Goal: Task Accomplishment & Management: Use online tool/utility

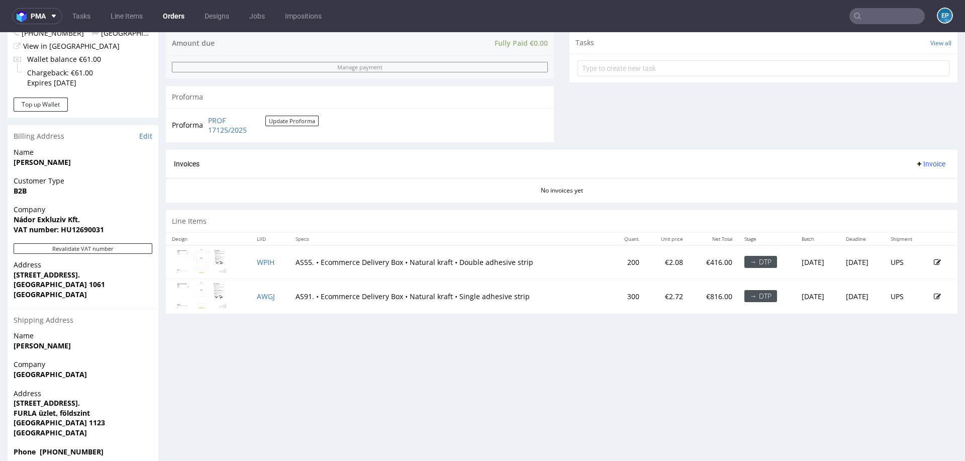
scroll to position [377, 0]
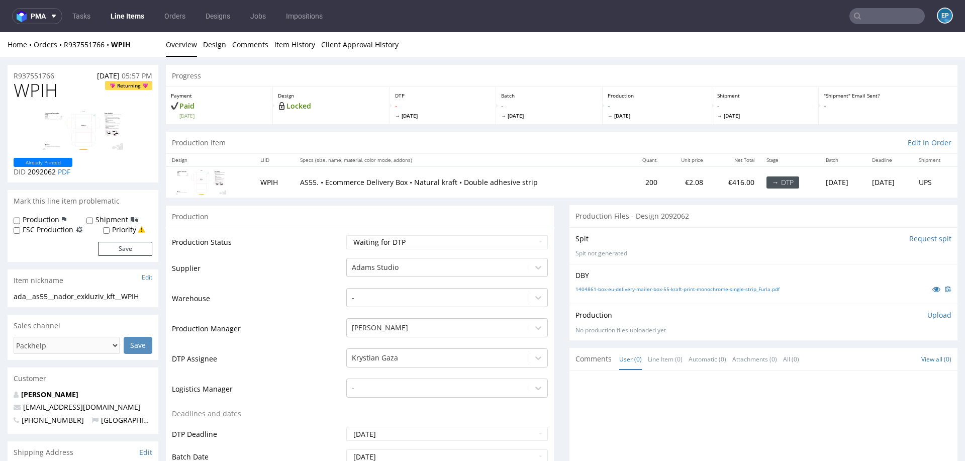
click at [98, 119] on img at bounding box center [83, 130] width 80 height 39
click at [40, 220] on label "Production" at bounding box center [41, 220] width 37 height 10
click at [20, 220] on input "Production" at bounding box center [17, 221] width 7 height 8
checkbox input "true"
click at [124, 248] on button "Save" at bounding box center [125, 249] width 54 height 14
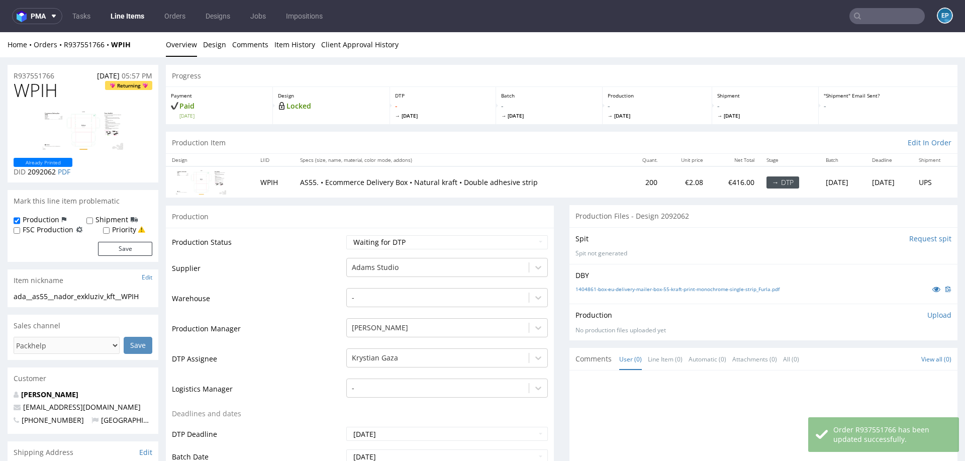
click at [868, 20] on input "text" at bounding box center [886, 16] width 75 height 16
paste input "FYEC"
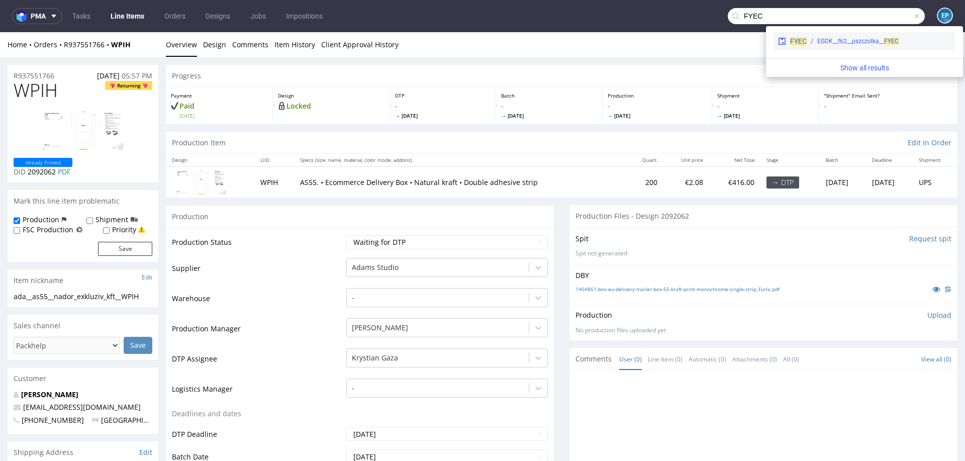
type input "FYEC"
click at [825, 42] on div "EGDK__f62__pszczolka__ FYEC" at bounding box center [857, 41] width 81 height 9
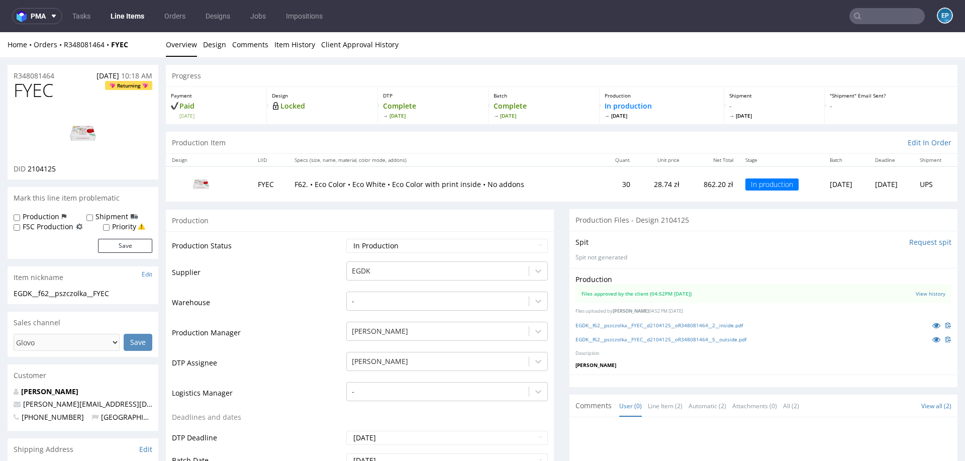
scroll to position [164, 0]
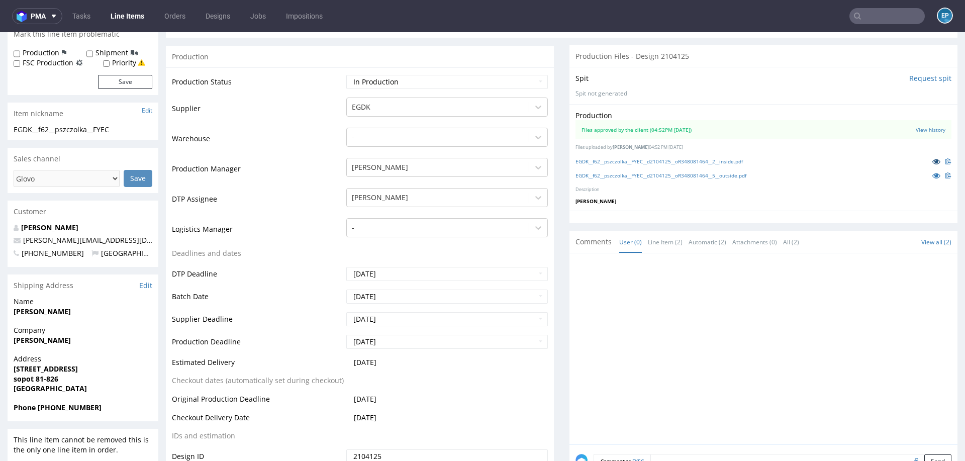
click at [932, 160] on icon at bounding box center [936, 161] width 8 height 7
click at [658, 160] on link "EGDK__f62__pszczolka__FYEC__d2104125__oR348081464__2__inside.pdf" at bounding box center [658, 161] width 167 height 7
click at [595, 173] on link "EGDK__f62__pszczolka__FYEC__d2104125__oR348081464__5__outside.pdf" at bounding box center [660, 175] width 171 height 7
click at [887, 26] on nav "pma Tasks Line Items Orders Designs Jobs Impositions EP" at bounding box center [482, 16] width 965 height 32
click at [885, 19] on input "text" at bounding box center [886, 16] width 75 height 16
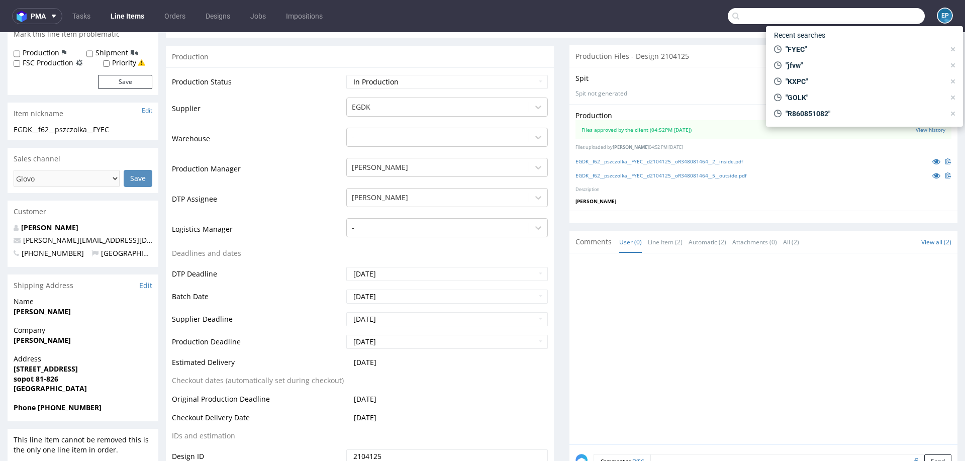
paste input "CQZU"
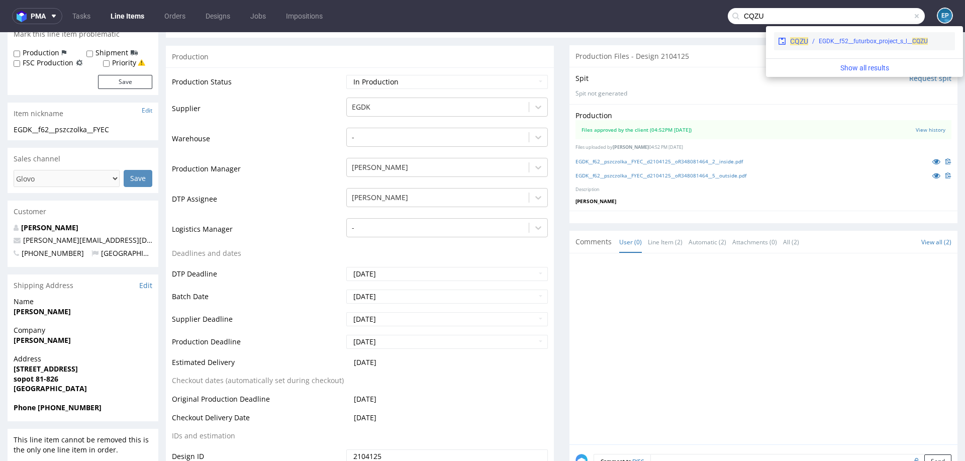
type input "CQZU"
click at [819, 42] on div "EGDK__f52__futurbox_project_s_l__ CQZU" at bounding box center [873, 41] width 109 height 9
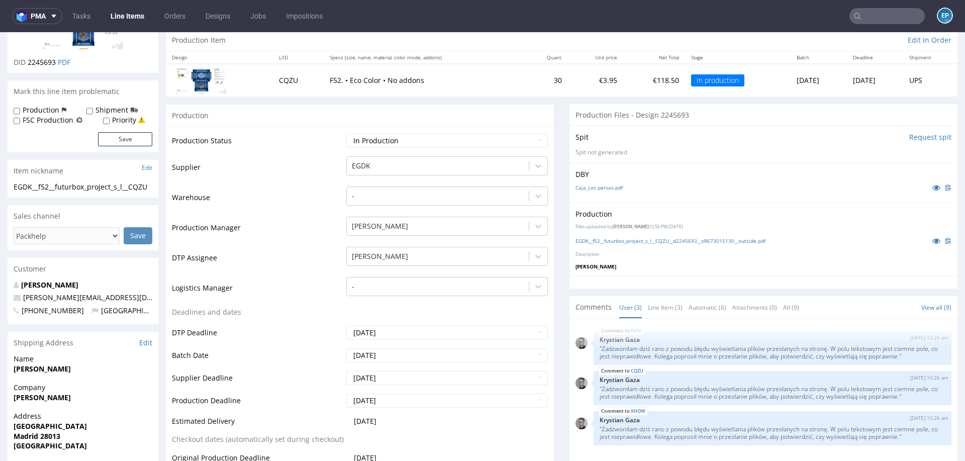
scroll to position [105, 0]
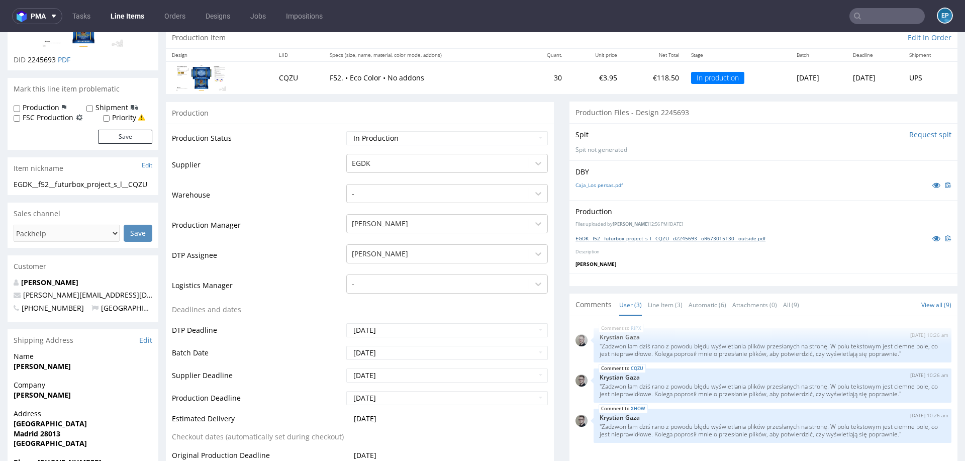
click at [676, 239] on link "EGDK__f52__futurbox_project_s_l__CQZU__d2245693__oR673015130__outside.pdf" at bounding box center [670, 238] width 190 height 7
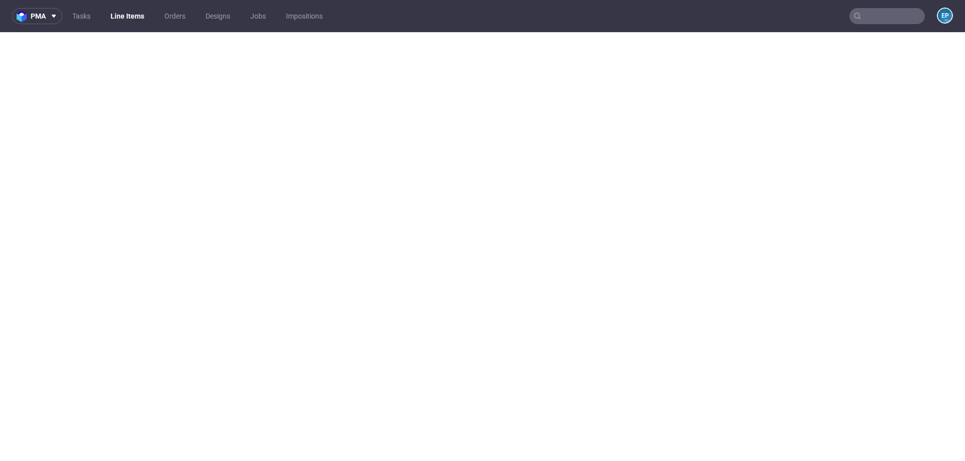
select select "in_progress"
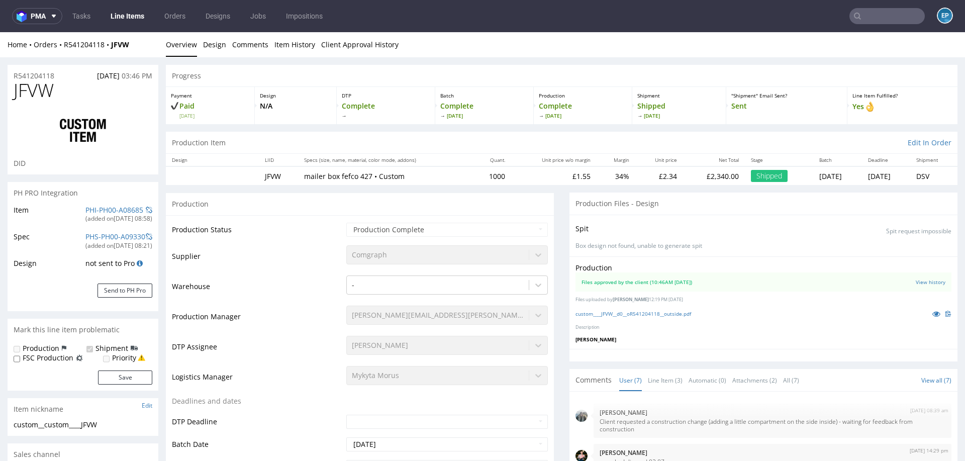
scroll to position [311, 0]
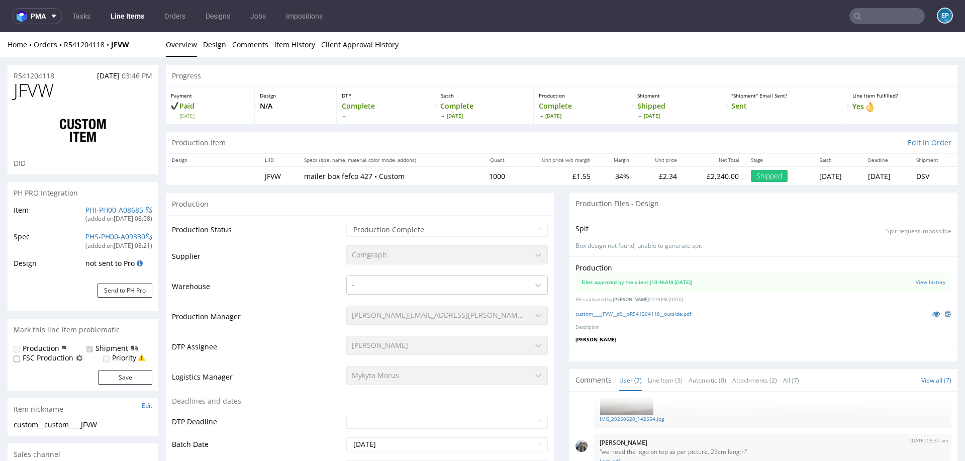
click at [125, 17] on link "Line Items" at bounding box center [128, 16] width 46 height 16
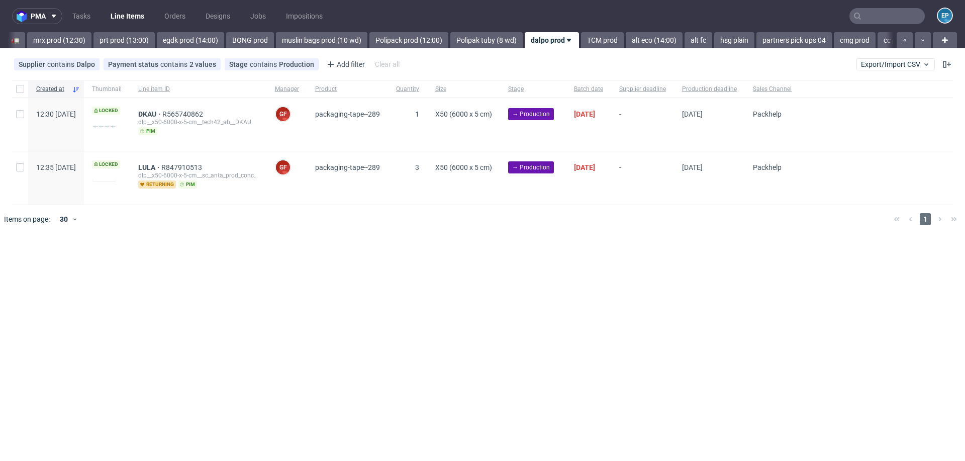
scroll to position [0, 1052]
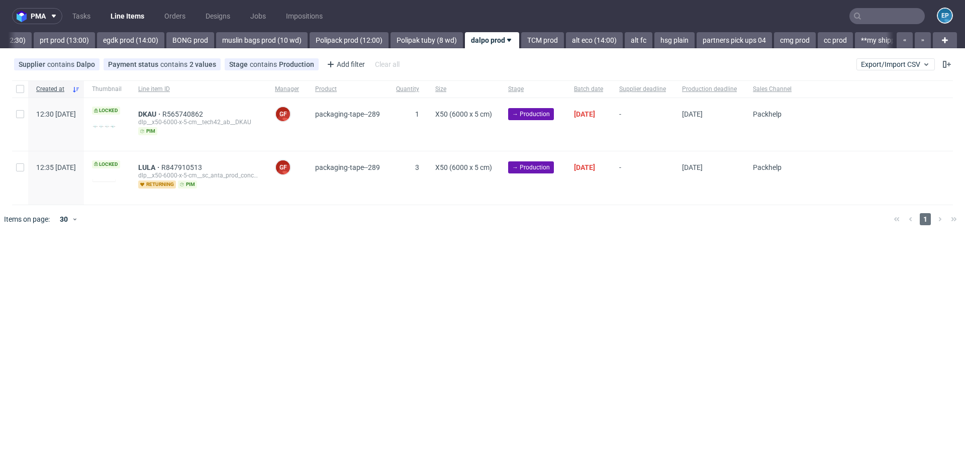
click at [878, 56] on div "Supplier contains Dalpo Payment status contains 2 values Paid, Credit Owed Stag…" at bounding box center [482, 64] width 965 height 24
click at [878, 65] on span "Export/Import CSV" at bounding box center [895, 64] width 69 height 8
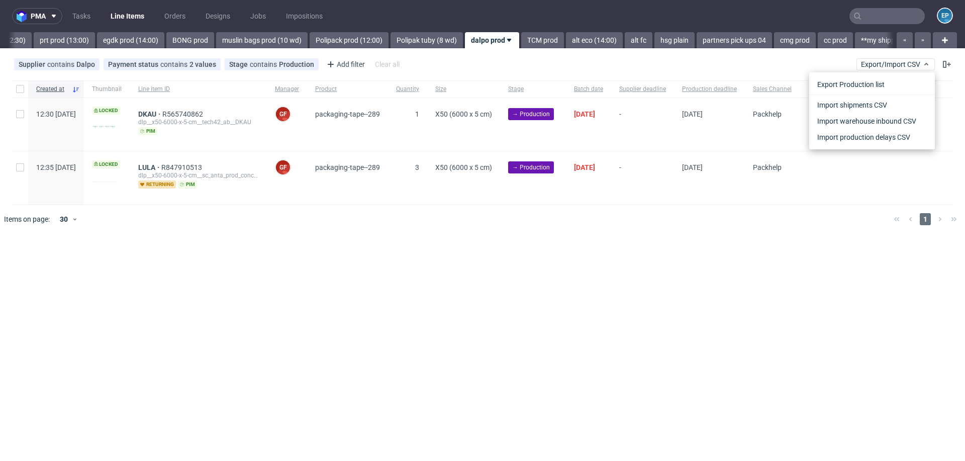
click at [865, 95] on div "Import shipments CSV" at bounding box center [872, 103] width 126 height 19
click at [864, 102] on link "Import shipments CSV" at bounding box center [872, 105] width 118 height 16
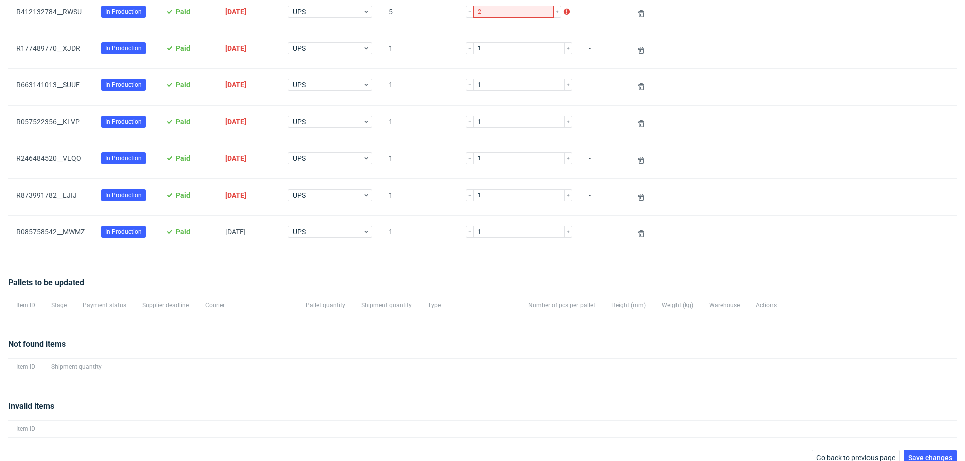
scroll to position [144, 0]
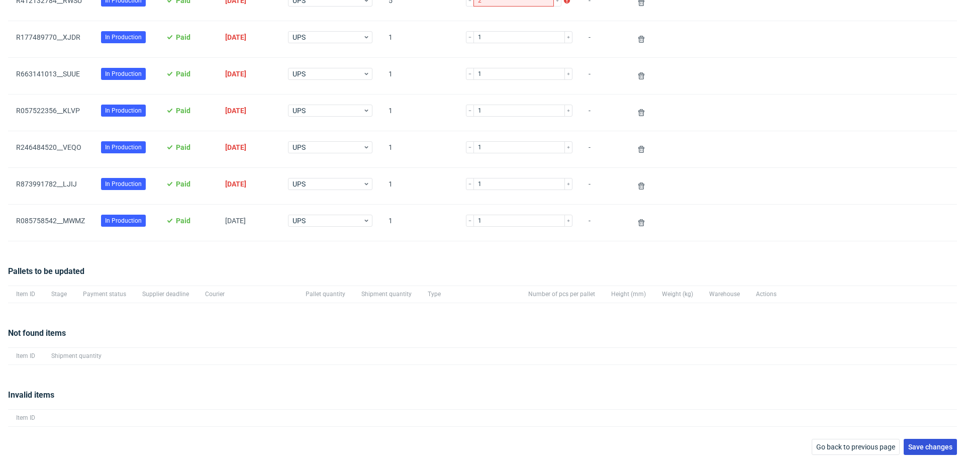
click at [908, 443] on span "Save changes" at bounding box center [930, 446] width 44 height 7
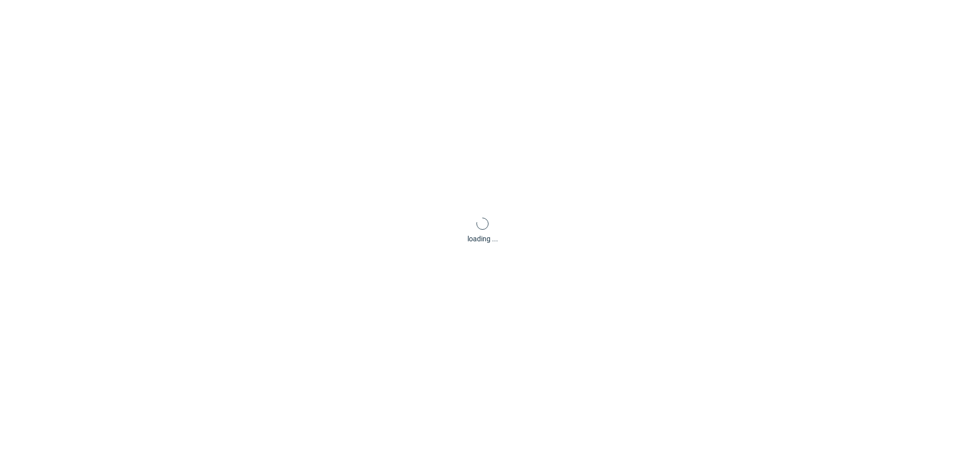
scroll to position [48, 0]
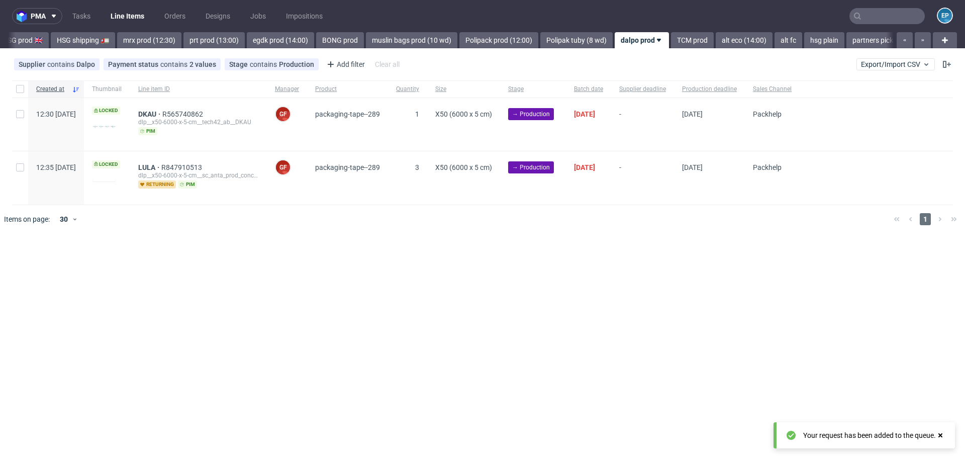
scroll to position [0, 1052]
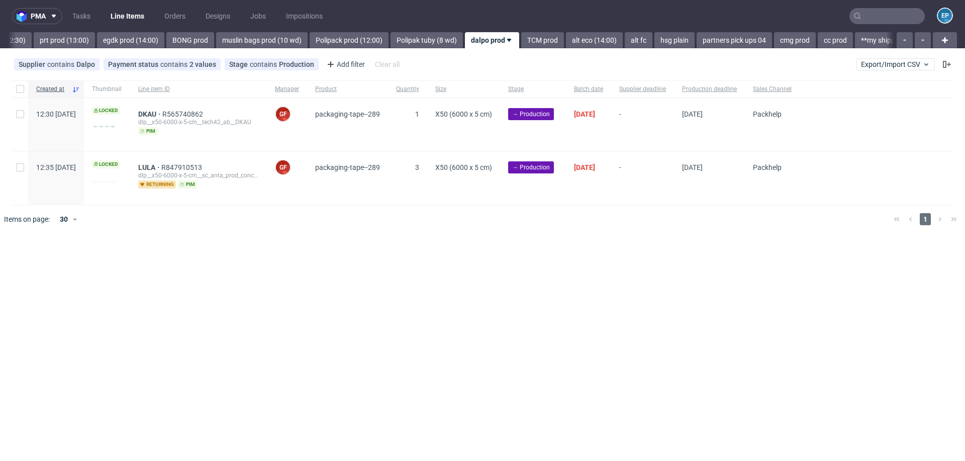
click at [892, 8] on input "text" at bounding box center [886, 16] width 75 height 16
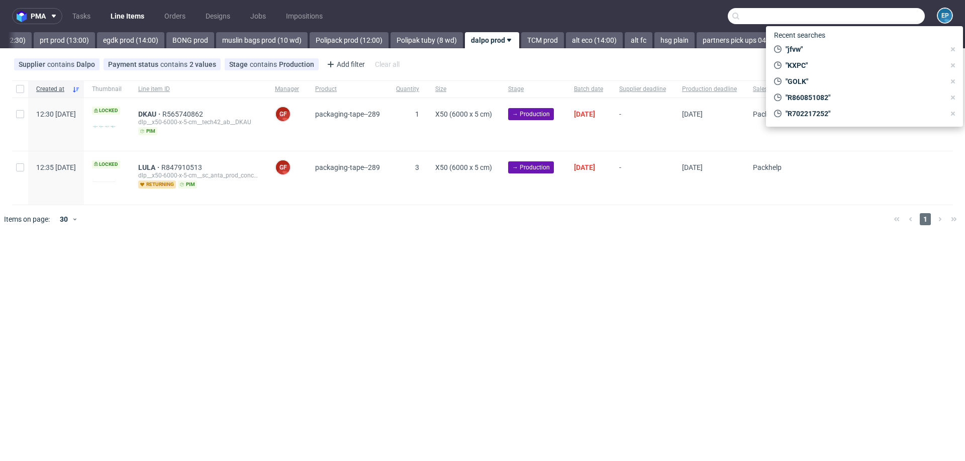
paste input "KAWR"
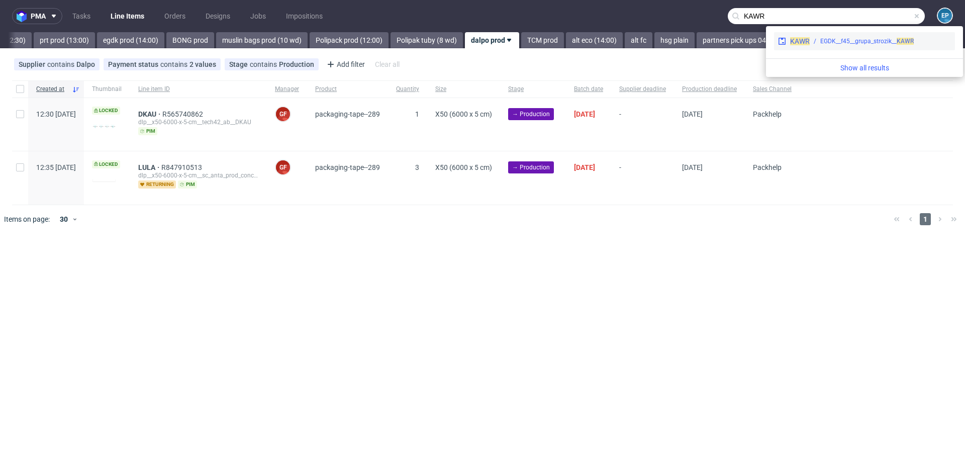
type input "KAWR"
click at [830, 44] on div "EGDK__f45__grupa_strozik__ KAWR" at bounding box center [866, 41] width 93 height 9
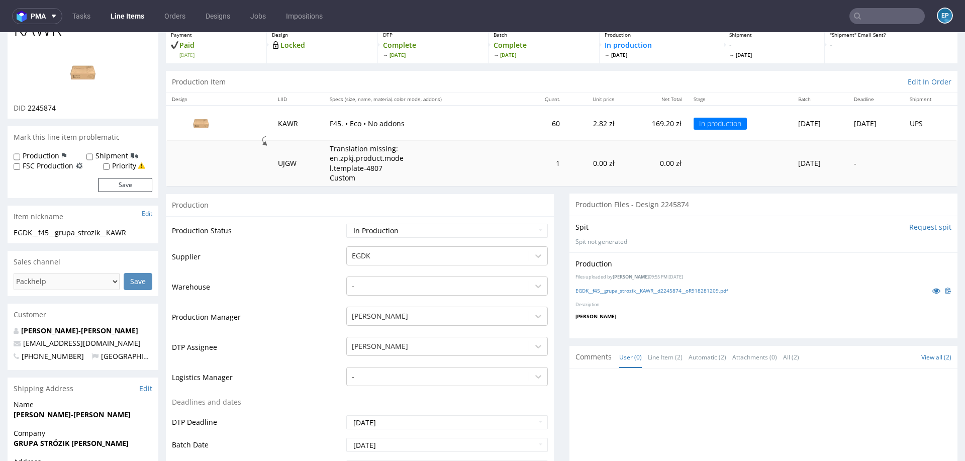
scroll to position [75, 0]
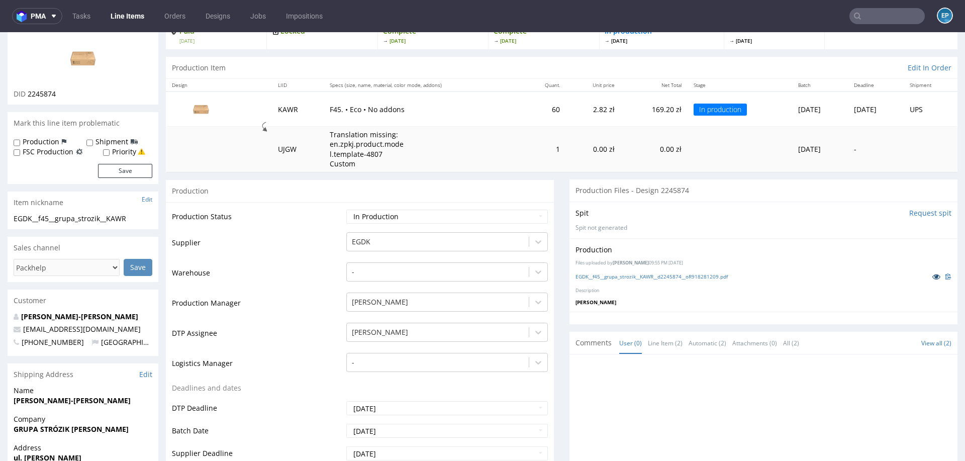
click at [932, 274] on icon at bounding box center [936, 276] width 8 height 7
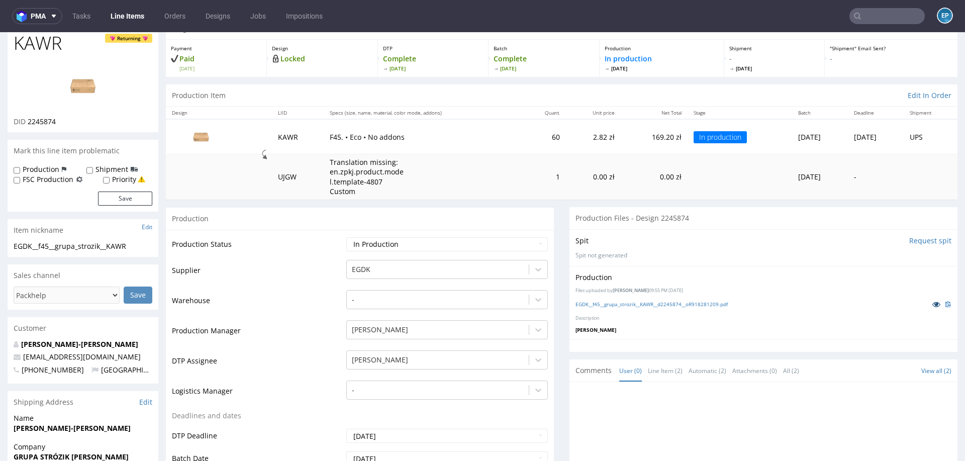
scroll to position [0, 0]
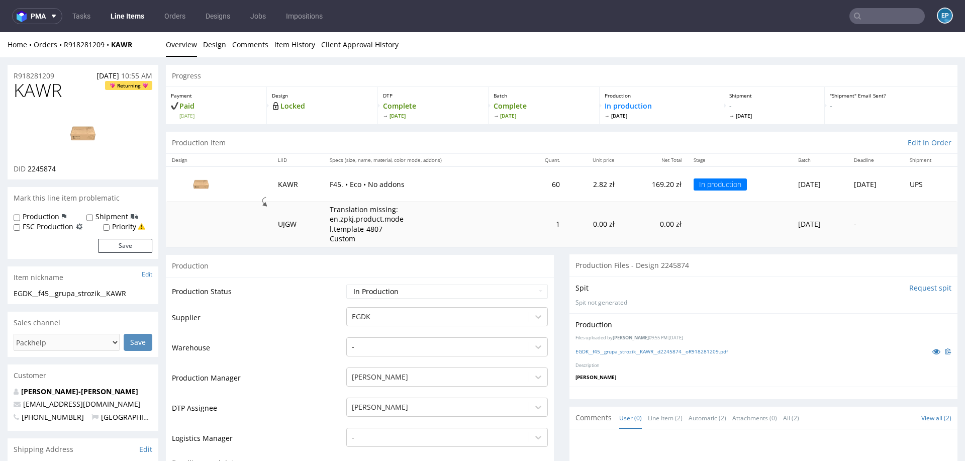
click at [61, 130] on img at bounding box center [83, 133] width 80 height 45
click at [57, 133] on img at bounding box center [83, 133] width 80 height 45
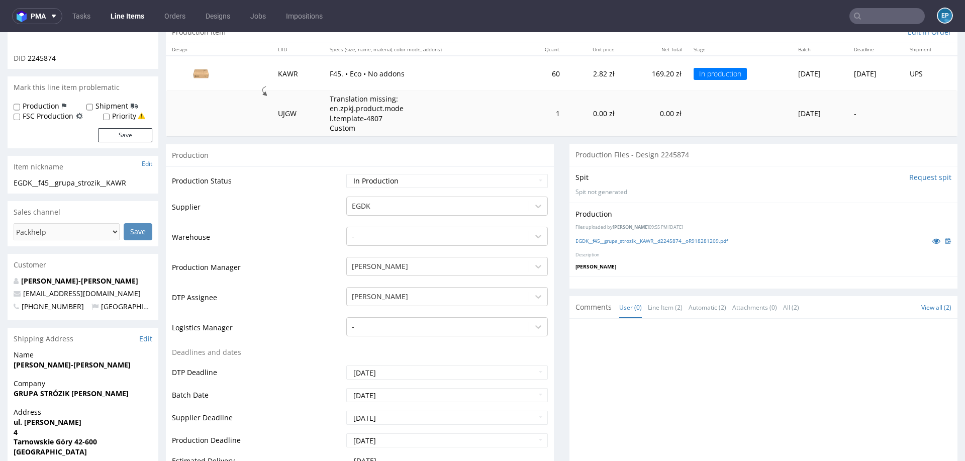
scroll to position [71, 0]
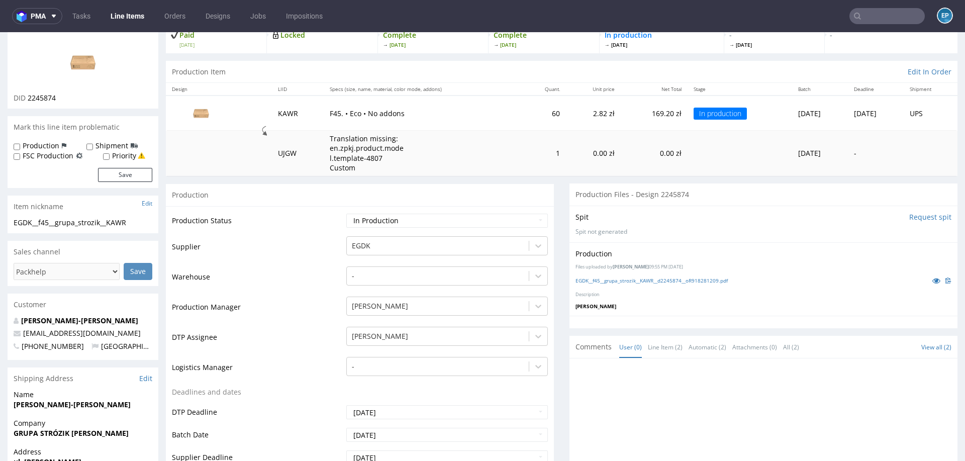
click at [107, 69] on img at bounding box center [83, 62] width 80 height 45
click at [146, 14] on link "Line Items" at bounding box center [128, 16] width 46 height 16
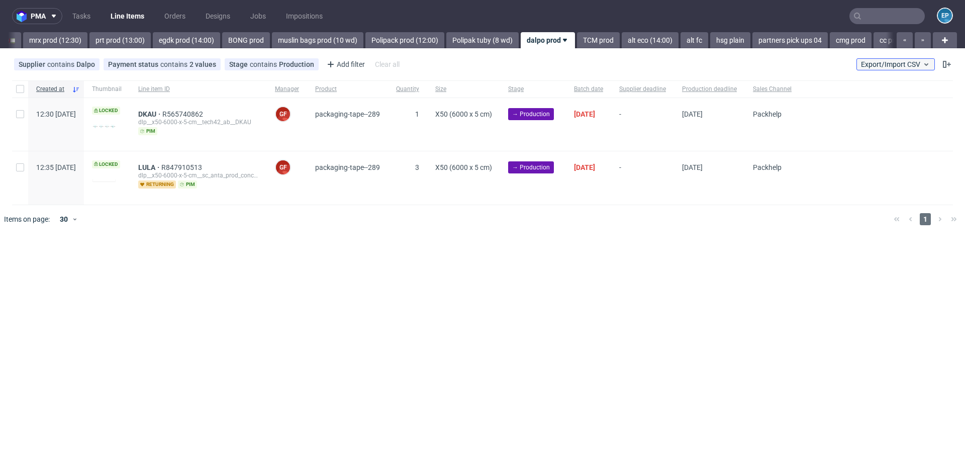
click at [871, 61] on span "Export/Import CSV" at bounding box center [895, 64] width 69 height 8
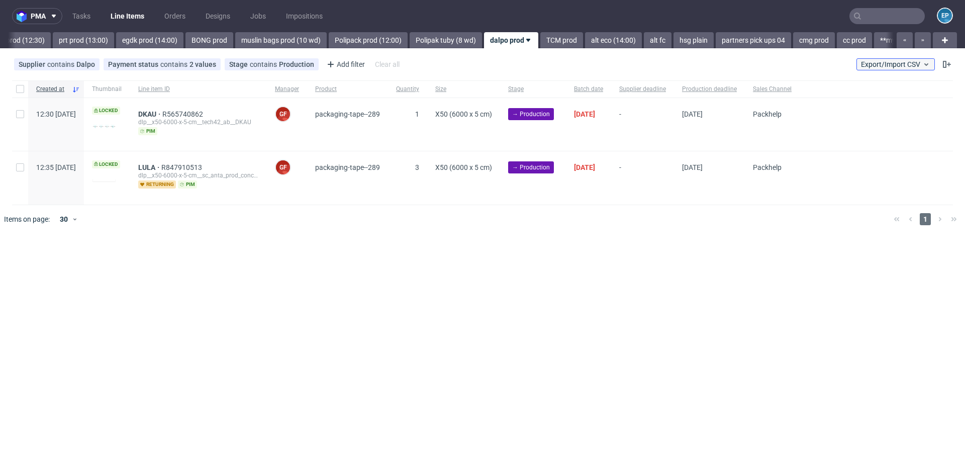
scroll to position [0, 1052]
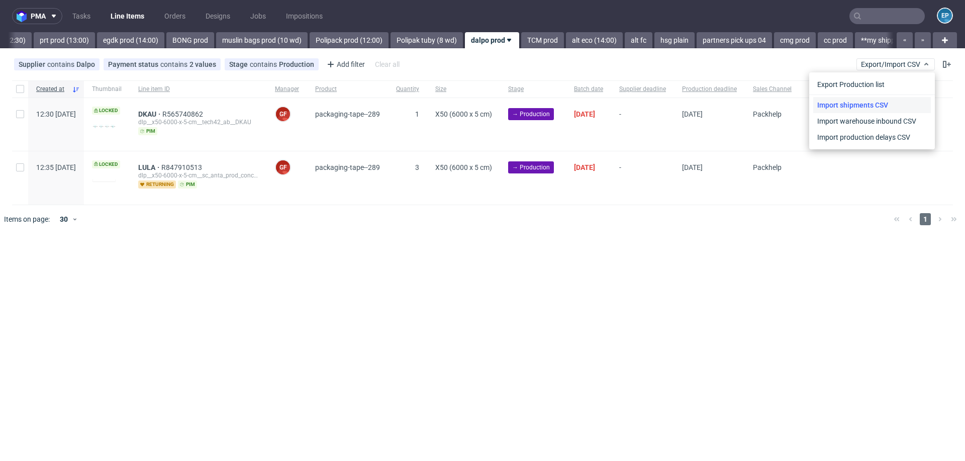
click at [845, 108] on link "Import shipments CSV" at bounding box center [872, 105] width 118 height 16
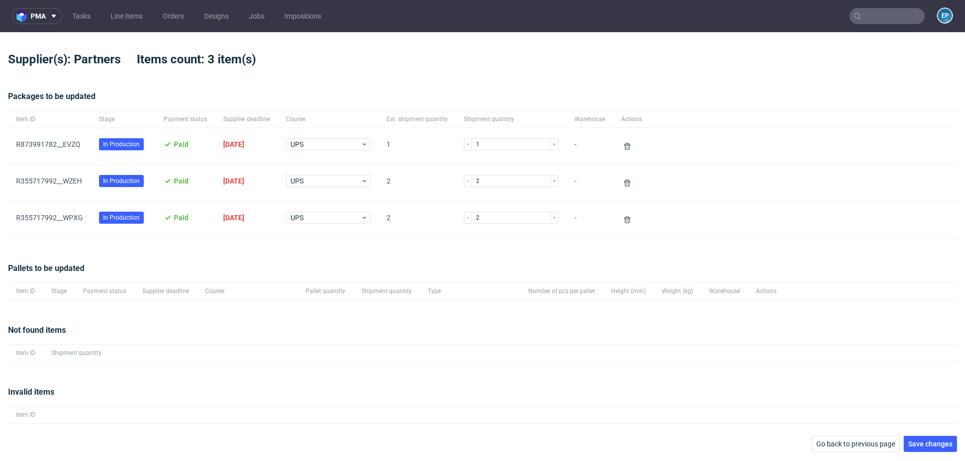
click at [926, 433] on div "Invalid items Item ID" at bounding box center [482, 405] width 949 height 62
click at [926, 440] on span "Save changes" at bounding box center [930, 443] width 44 height 7
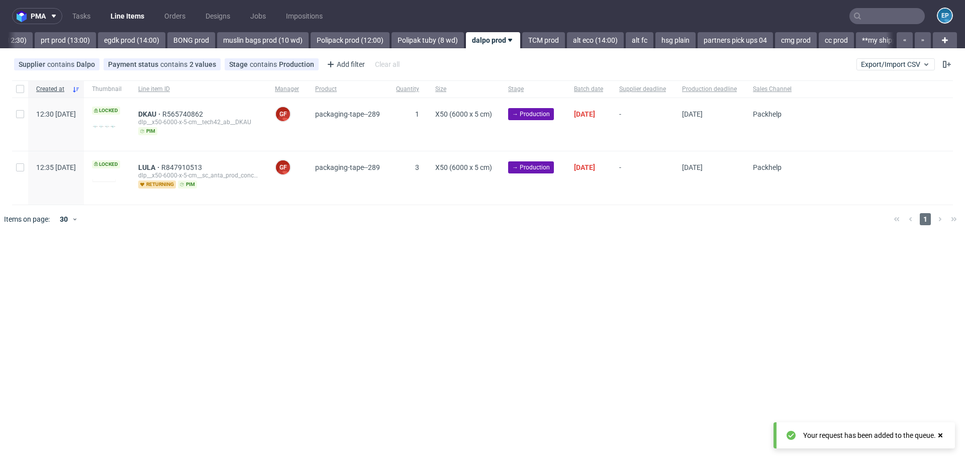
scroll to position [0, 1052]
click at [885, 14] on input "text" at bounding box center [886, 16] width 75 height 16
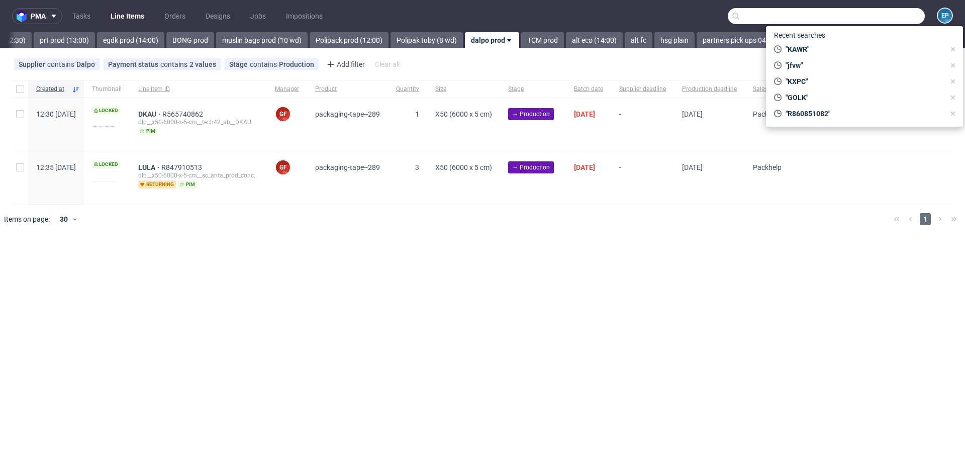
paste input "CHWA"
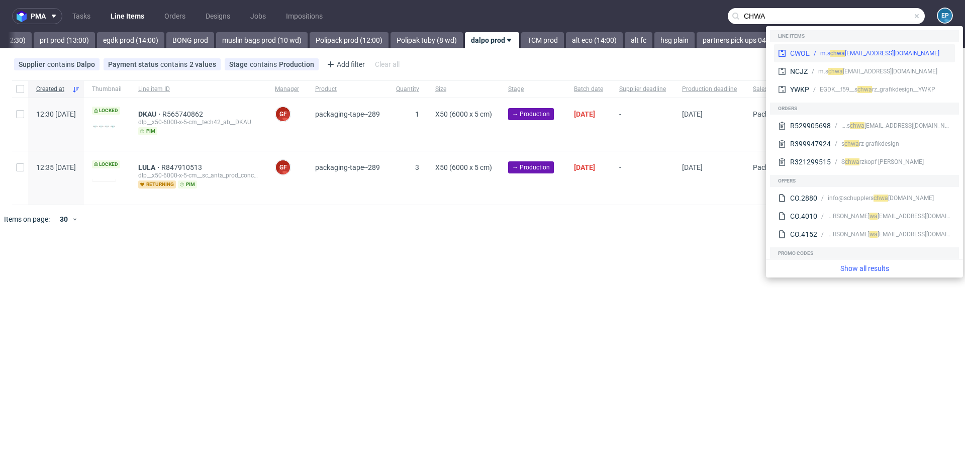
type input "CHWA"
click at [844, 49] on div "wa [EMAIL_ADDRESS][DOMAIN_NAME]" at bounding box center [888, 53] width 103 height 9
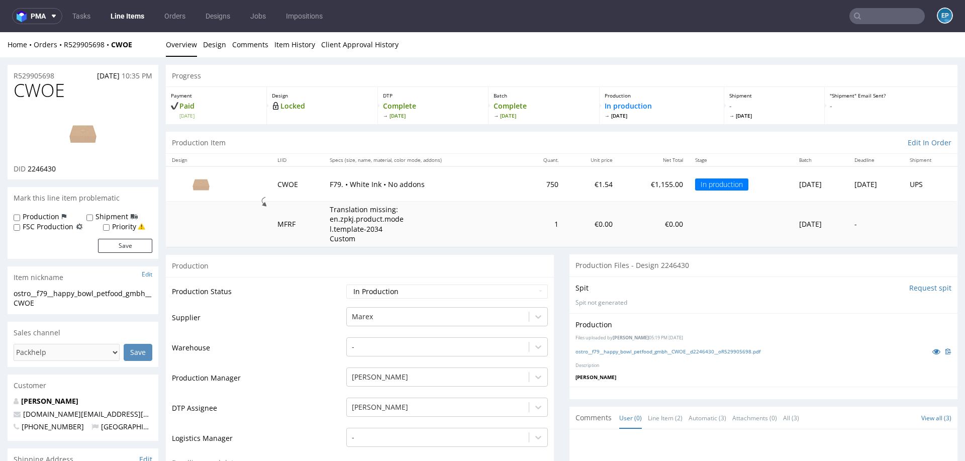
click at [872, 9] on input "text" at bounding box center [886, 16] width 75 height 16
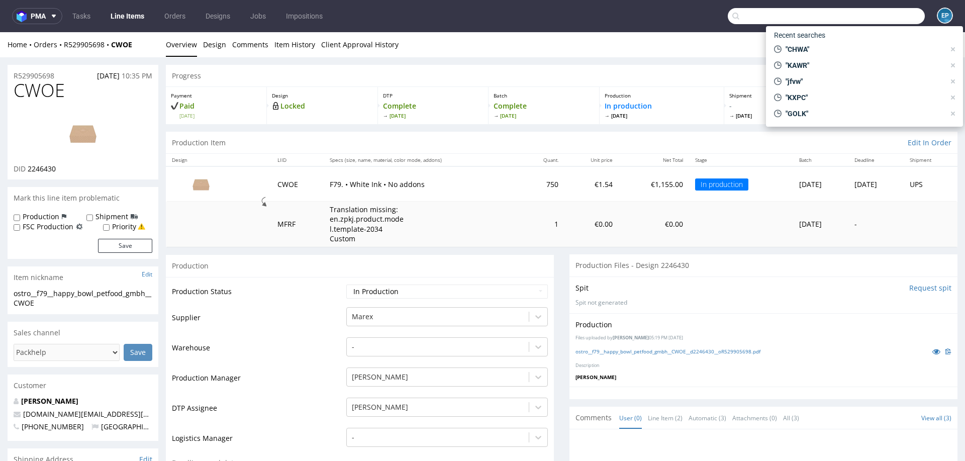
paste input "CHWA"
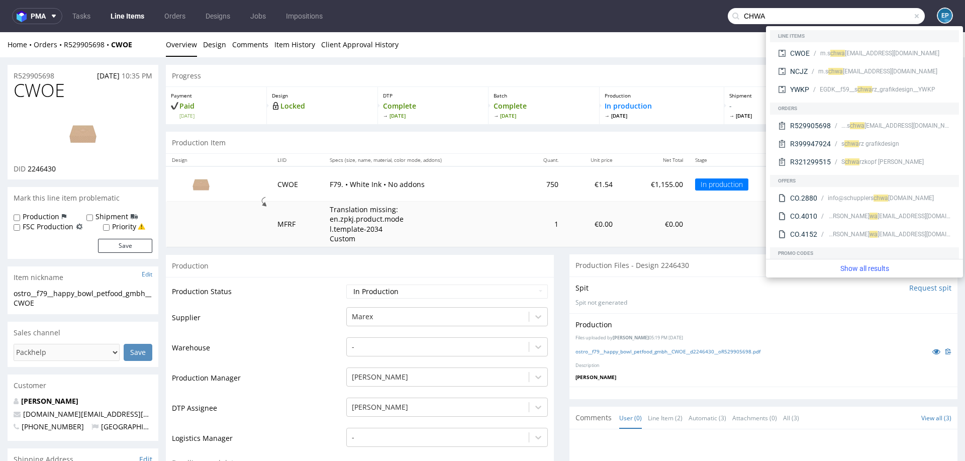
type input "CHWA"
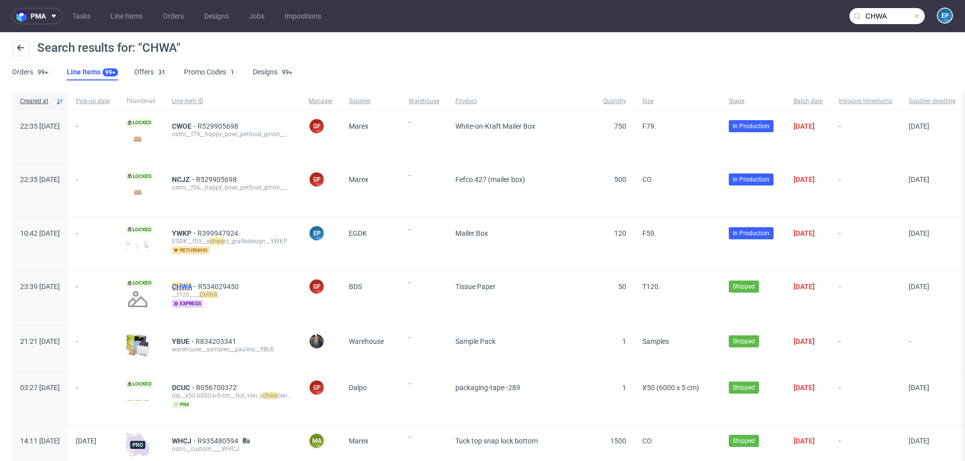
click at [192, 285] on mark "CHWA" at bounding box center [182, 286] width 20 height 8
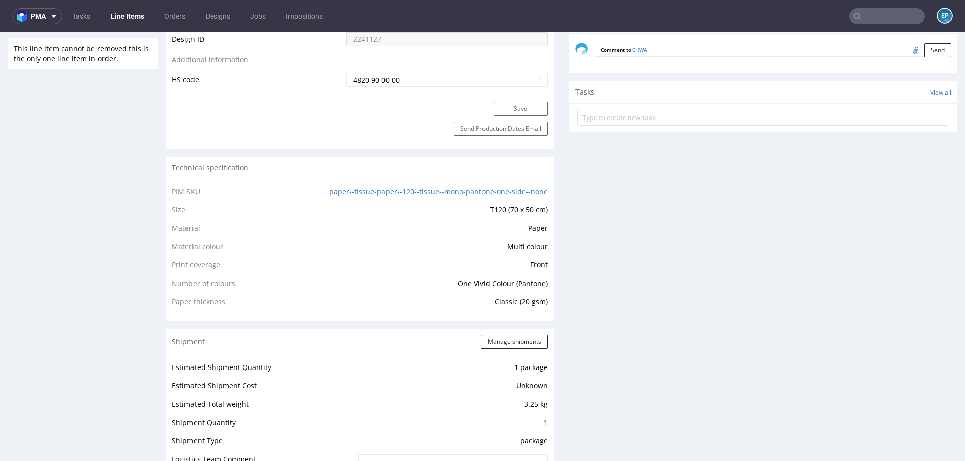
scroll to position [626, 0]
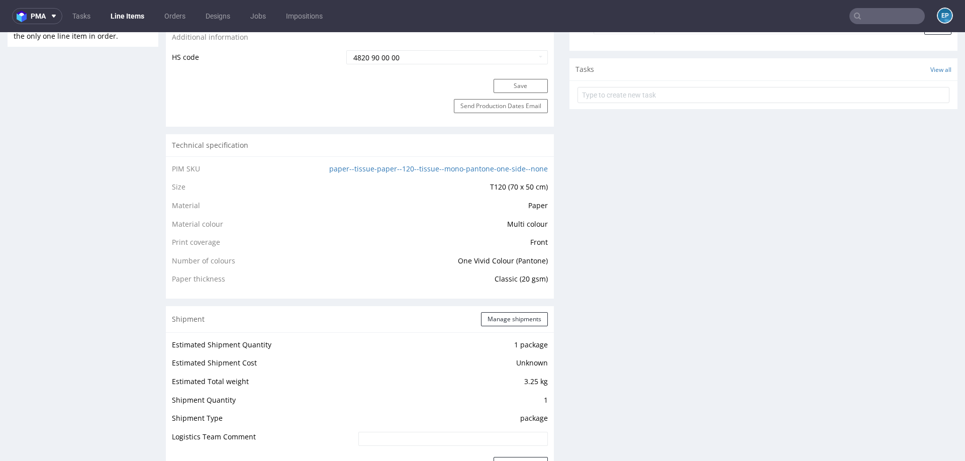
click at [678, 102] on form at bounding box center [763, 95] width 372 height 24
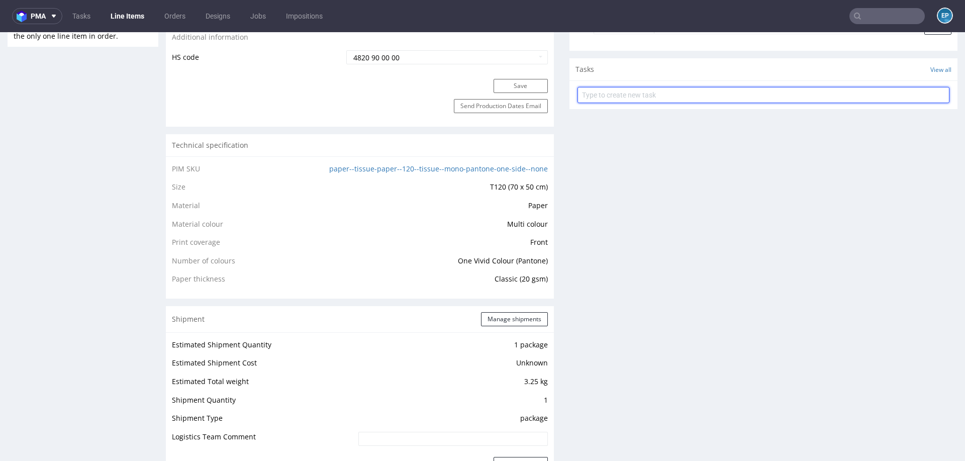
click at [674, 97] on input "text" at bounding box center [763, 95] width 372 height 16
type input "Vista utylizacja"
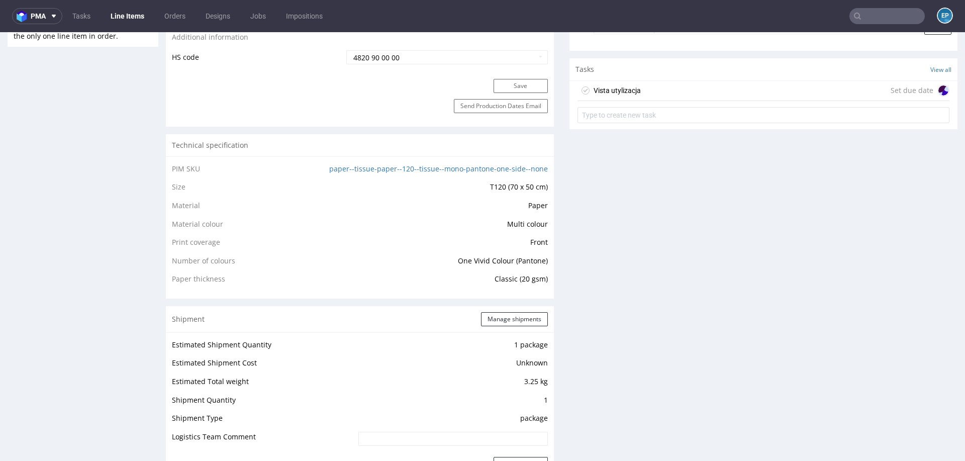
click at [720, 98] on div "Vista utylizacja Set due date" at bounding box center [763, 91] width 372 height 20
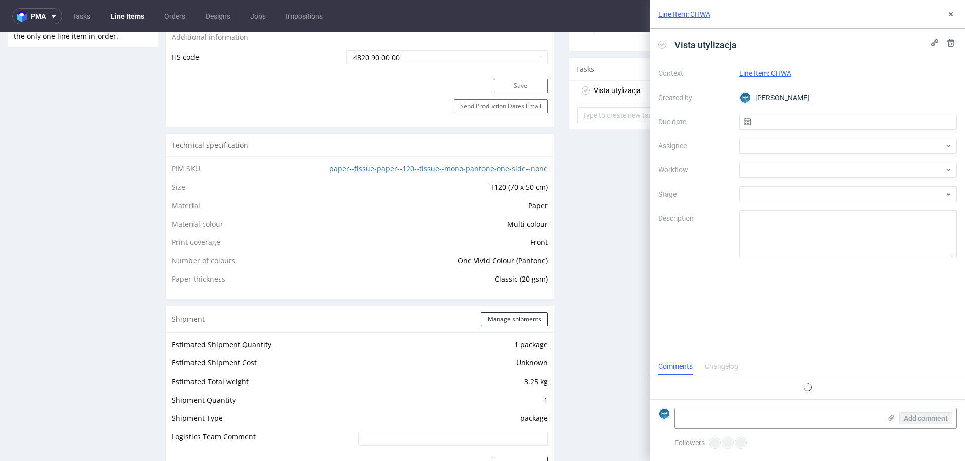
scroll to position [8, 0]
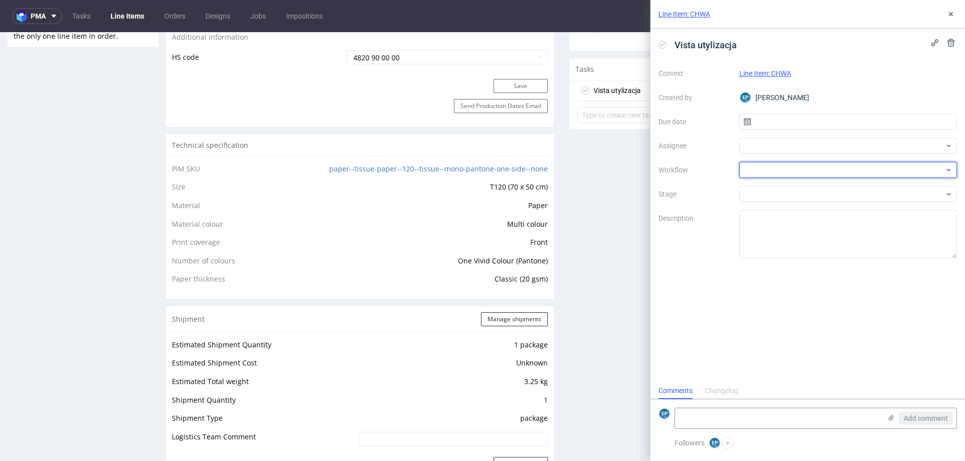
click at [785, 165] on div at bounding box center [848, 170] width 218 height 16
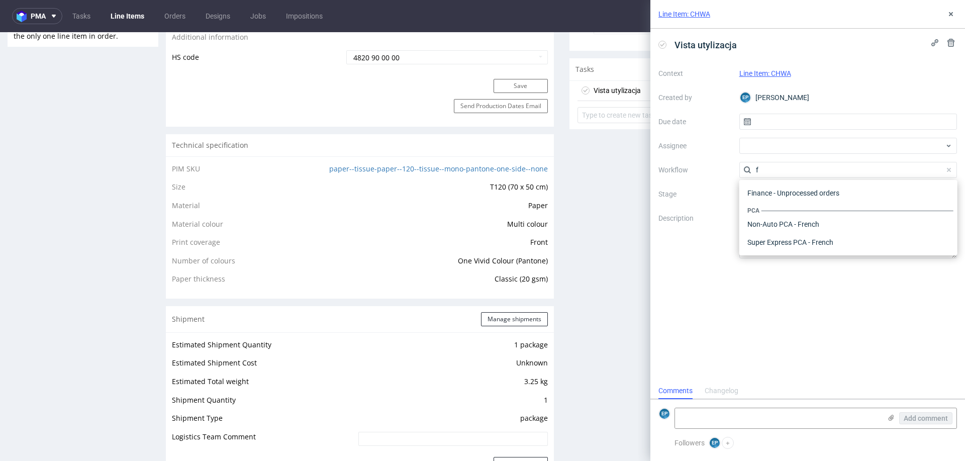
scroll to position [326, 0]
type input "[PERSON_NAME]"
click at [777, 222] on div "Finance - Invoice - Correction Invoice" at bounding box center [848, 225] width 210 height 18
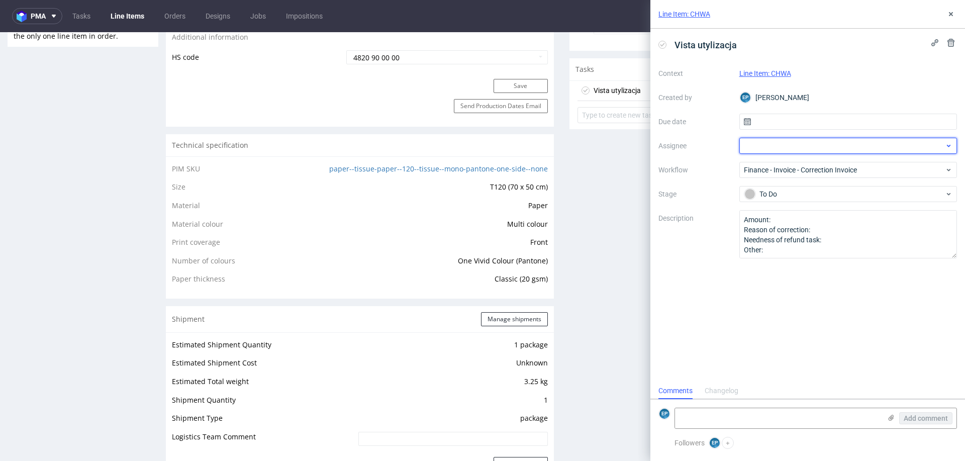
click at [771, 145] on div at bounding box center [848, 146] width 218 height 16
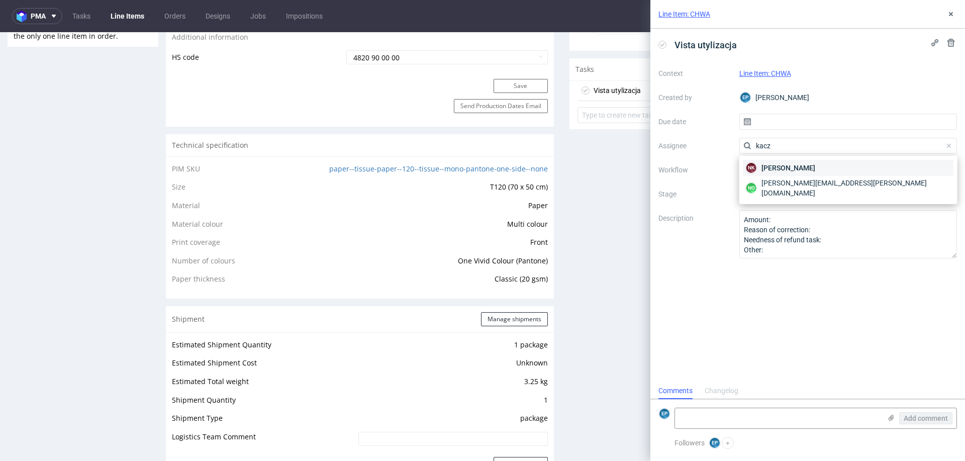
type input "kacz"
click at [785, 166] on span "[PERSON_NAME]" at bounding box center [788, 168] width 54 height 10
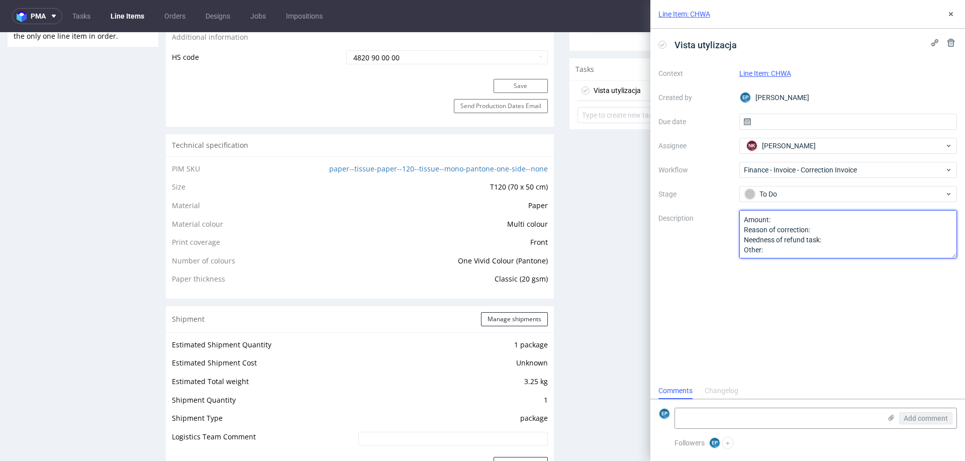
drag, startPoint x: 787, startPoint y: 249, endPoint x: 717, endPoint y: 205, distance: 83.4
click at [717, 205] on div "Context Line Item: CHWA Created by EP [PERSON_NAME] Due date Assignee NK [PERSO…" at bounding box center [807, 161] width 298 height 193
type textarea "zwrot Visty, paczka zutylizowana"
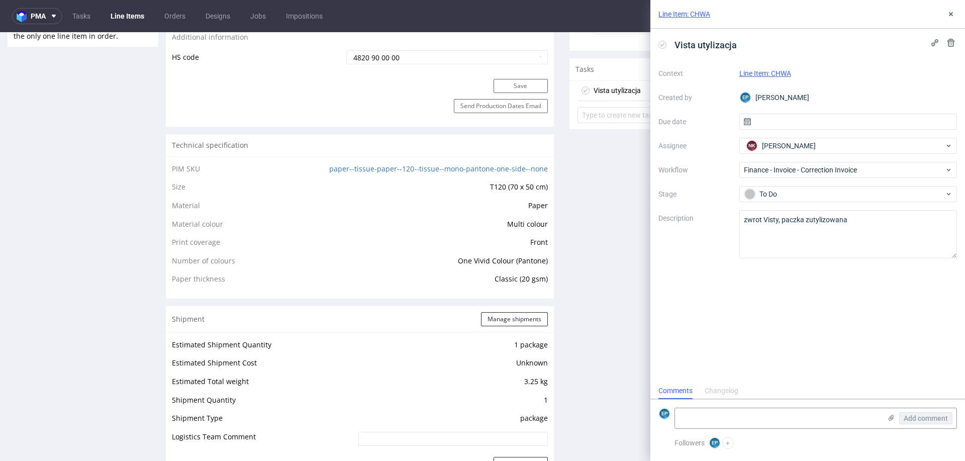
click at [684, 326] on div "Vista utylizacja Context Line Item: CHWA Created by EP [PERSON_NAME] Due date A…" at bounding box center [807, 206] width 315 height 354
